Goal: Navigation & Orientation: Find specific page/section

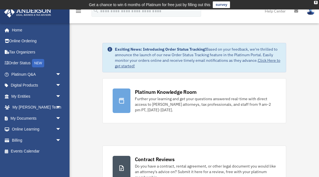
click at [311, 13] on img at bounding box center [311, 11] width 8 height 8
click at [59, 95] on span "arrow_drop_down" at bounding box center [61, 96] width 11 height 11
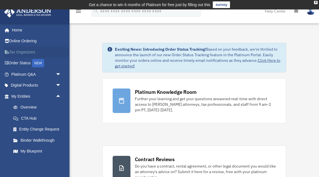
click at [26, 54] on link "Tax Organizers" at bounding box center [37, 52] width 66 height 11
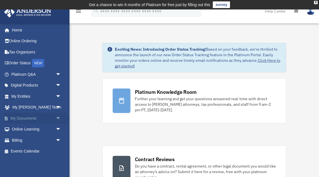
click at [27, 116] on link "My Documents arrow_drop_down" at bounding box center [37, 118] width 66 height 11
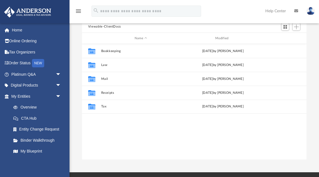
scroll to position [63, 0]
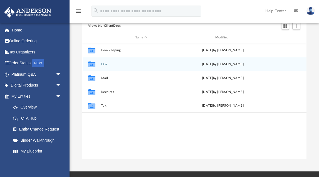
click at [92, 66] on icon "grid" at bounding box center [91, 65] width 7 height 6
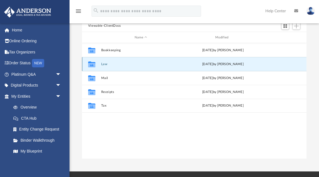
click at [101, 64] on button "Law" at bounding box center [141, 64] width 80 height 4
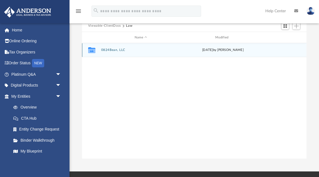
click at [92, 51] on icon "grid" at bounding box center [91, 51] width 7 height 4
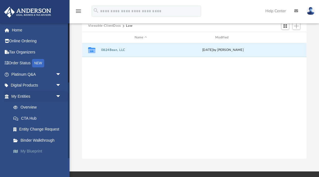
click at [32, 150] on link "My Blueprint" at bounding box center [39, 151] width 62 height 11
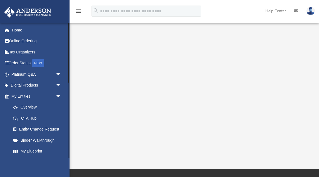
scroll to position [105, 0]
